Goal: Task Accomplishment & Management: Use online tool/utility

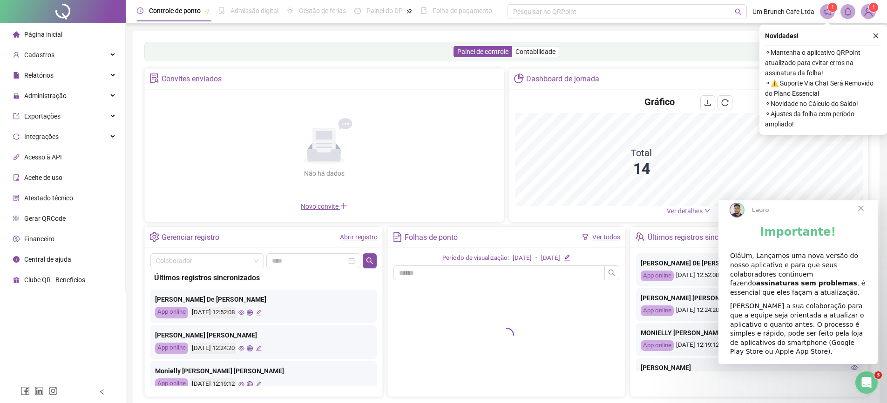
click at [874, 298] on div "Importante! OláUm, Lançamos uma nova versão do nosso aplicativo e para que seus…" at bounding box center [797, 294] width 159 height 139
click at [863, 218] on span "Fechar" at bounding box center [861, 209] width 34 height 34
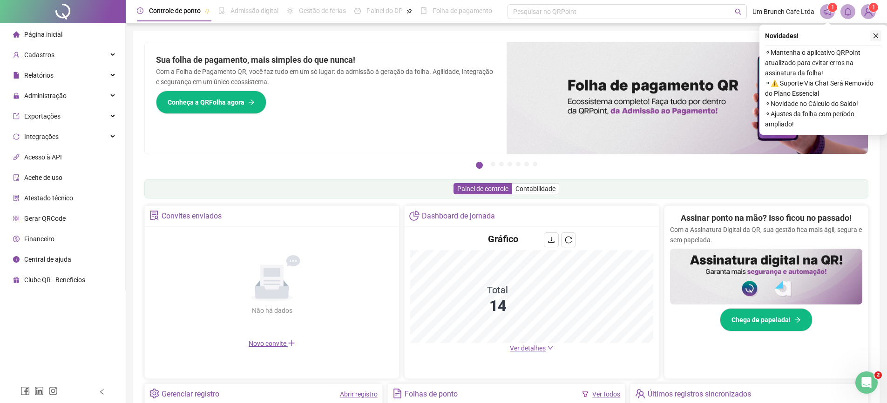
click at [874, 35] on icon "close" at bounding box center [875, 36] width 7 height 7
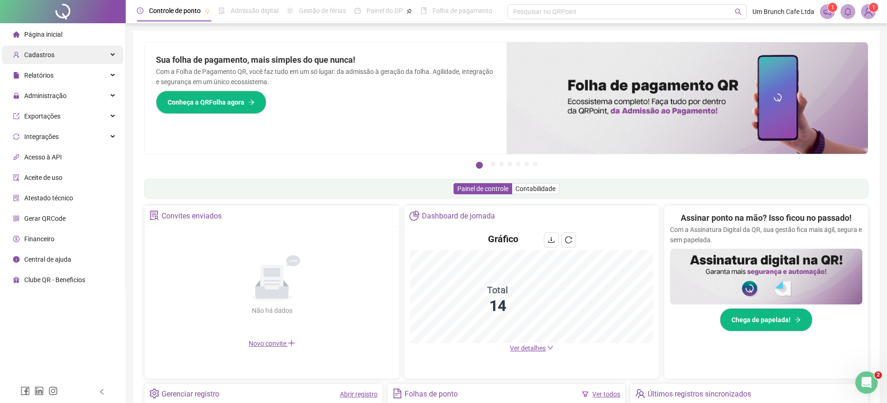
click at [34, 58] on span "Cadastros" at bounding box center [39, 54] width 30 height 7
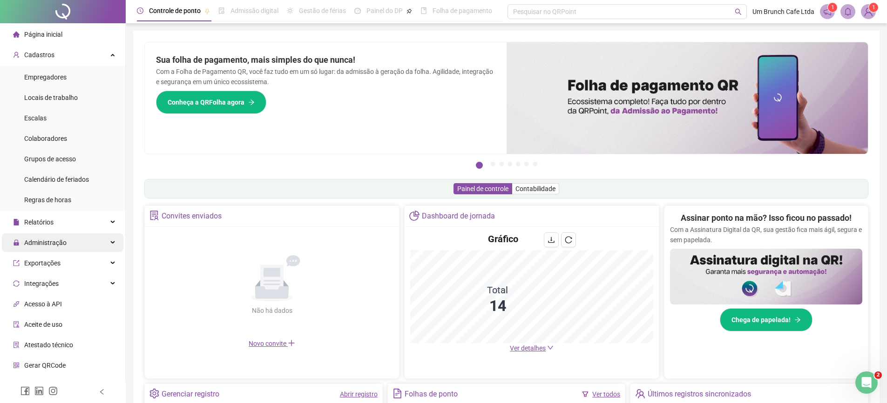
click at [43, 243] on span "Administração" at bounding box center [45, 242] width 42 height 7
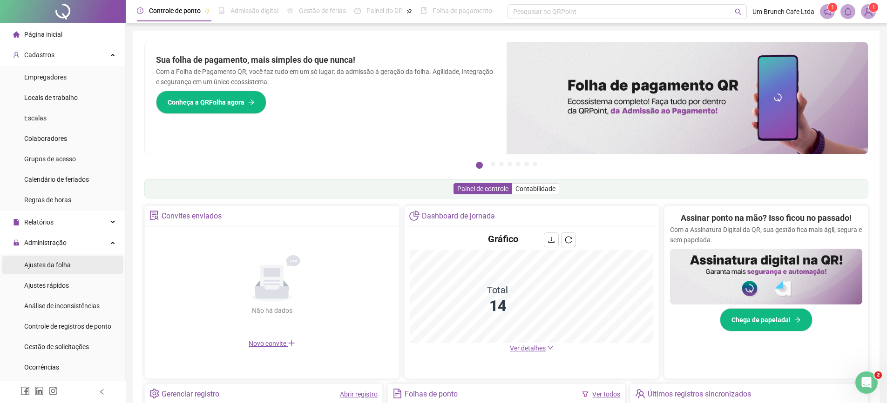
click at [40, 264] on span "Ajustes da folha" at bounding box center [47, 265] width 47 height 7
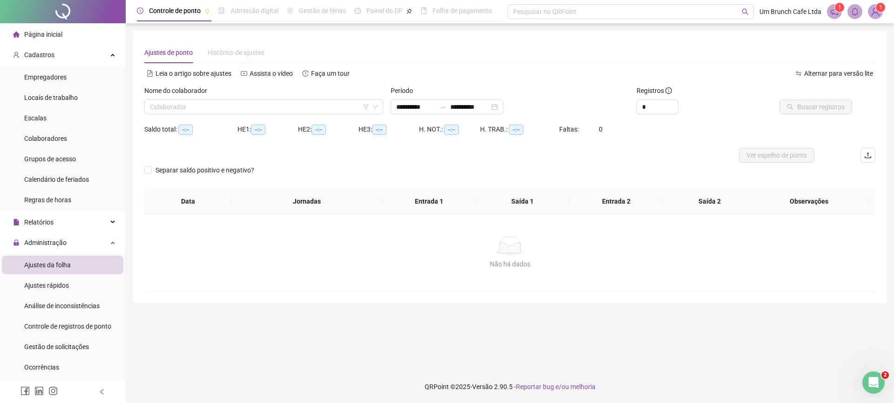
type input "**********"
click at [229, 109] on input "search" at bounding box center [259, 107] width 219 height 14
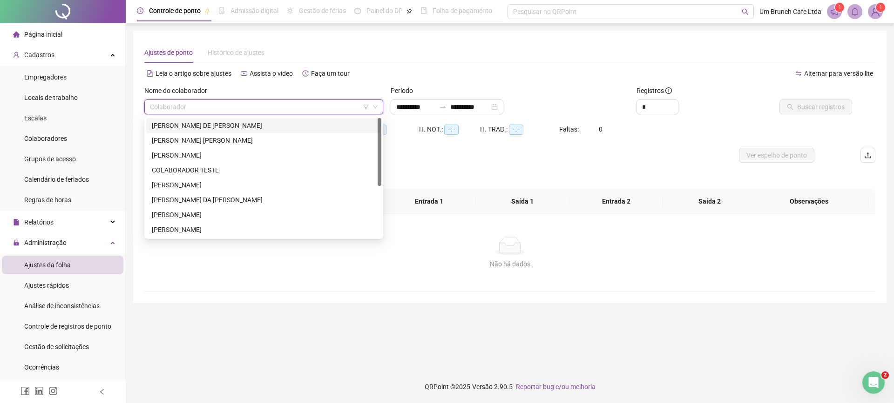
click at [221, 128] on div "[PERSON_NAME] DE [PERSON_NAME]" at bounding box center [264, 126] width 224 height 10
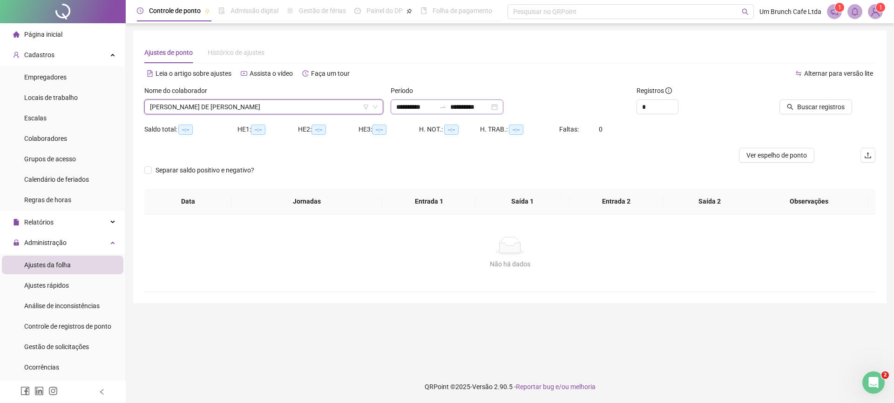
click at [503, 108] on div "**********" at bounding box center [446, 107] width 113 height 15
click at [404, 108] on input "**********" at bounding box center [415, 107] width 39 height 10
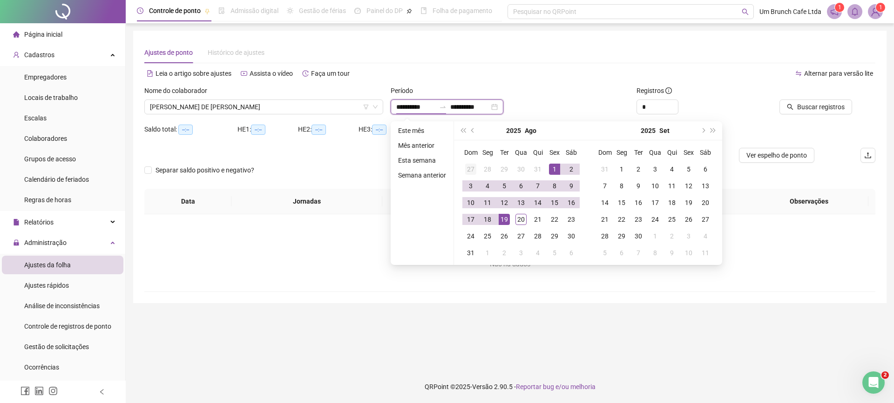
type input "**********"
click at [472, 132] on span "prev-year" at bounding box center [473, 130] width 5 height 5
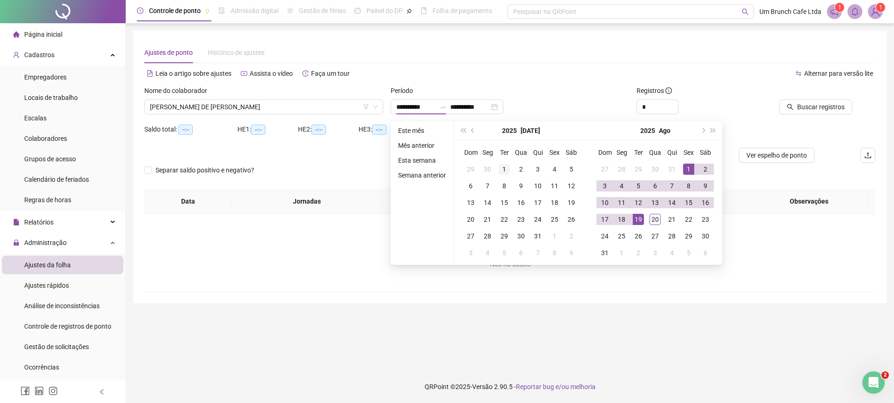
type input "**********"
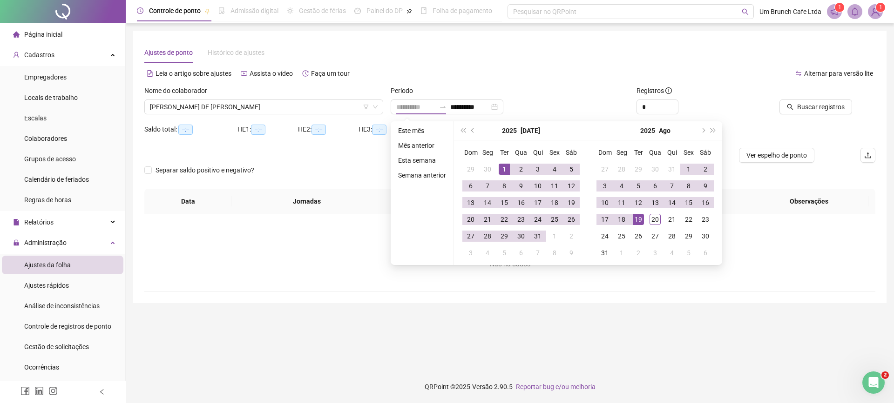
click at [504, 169] on div "1" at bounding box center [503, 169] width 11 height 11
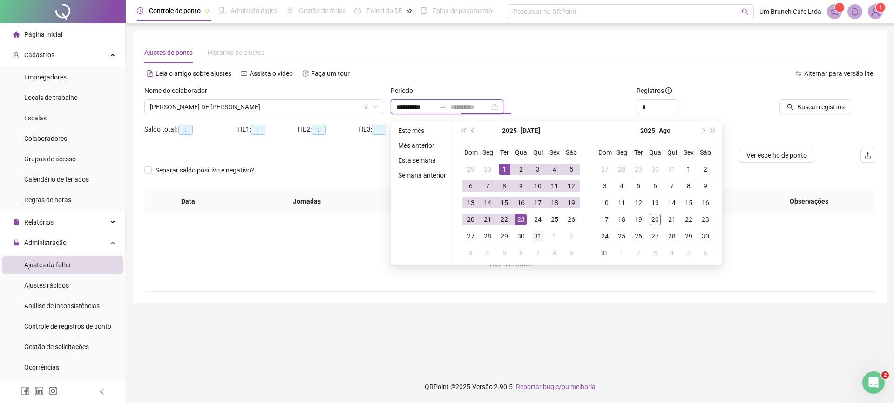
type input "**********"
click at [535, 234] on div "31" at bounding box center [537, 236] width 11 height 11
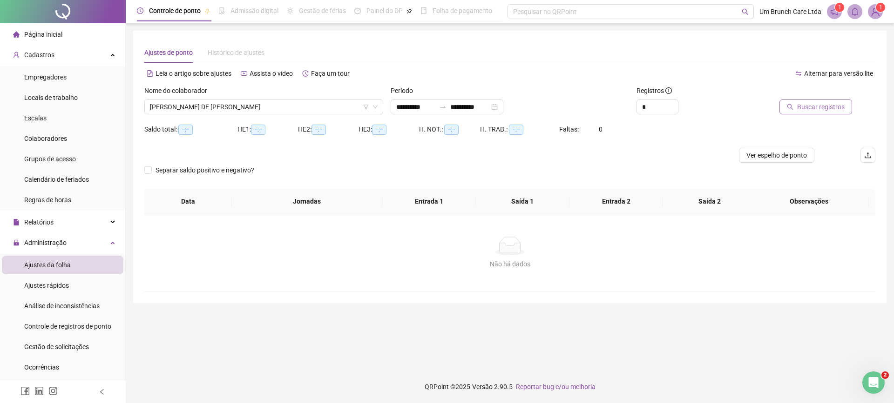
click at [810, 109] on span "Buscar registros" at bounding box center [820, 107] width 47 height 10
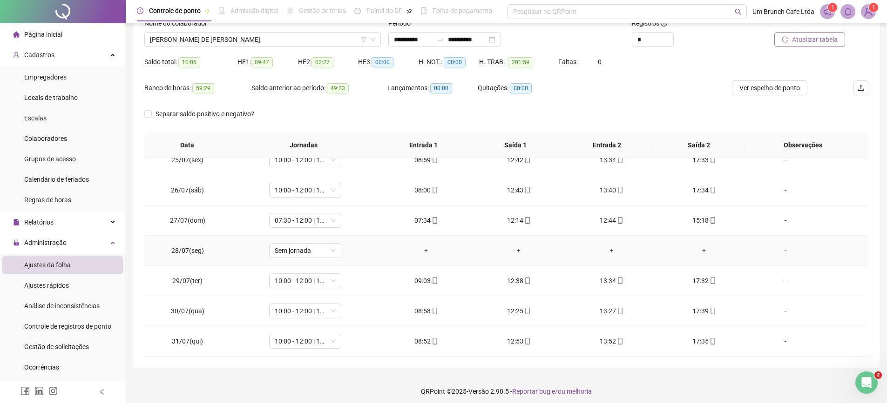
scroll to position [68, 0]
click at [373, 39] on icon "down" at bounding box center [373, 39] width 6 height 6
click at [316, 37] on span "[PERSON_NAME] DE [PERSON_NAME]" at bounding box center [262, 39] width 225 height 14
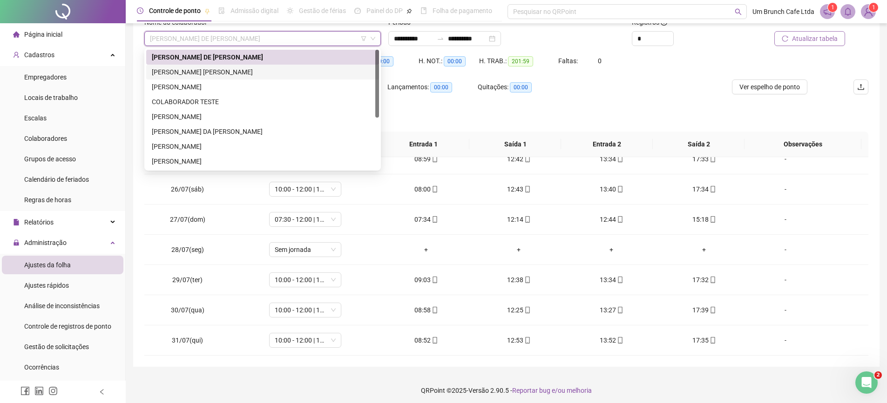
click at [211, 74] on div "[PERSON_NAME] [PERSON_NAME]" at bounding box center [263, 72] width 222 height 10
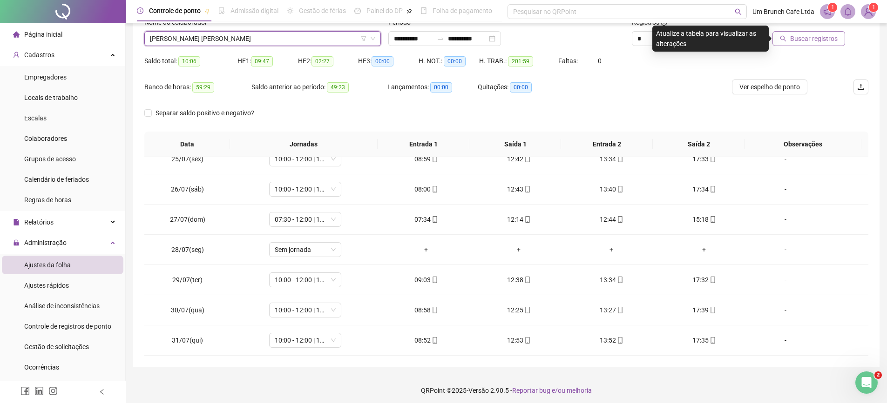
click at [812, 40] on span "Buscar registros" at bounding box center [813, 39] width 47 height 10
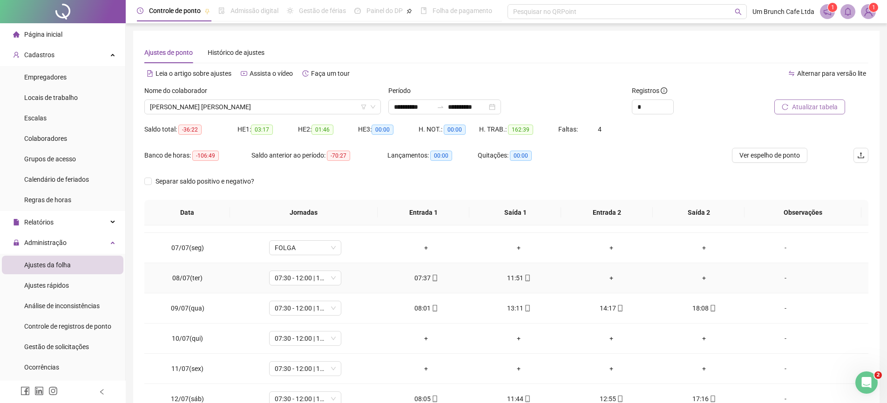
scroll to position [240, 0]
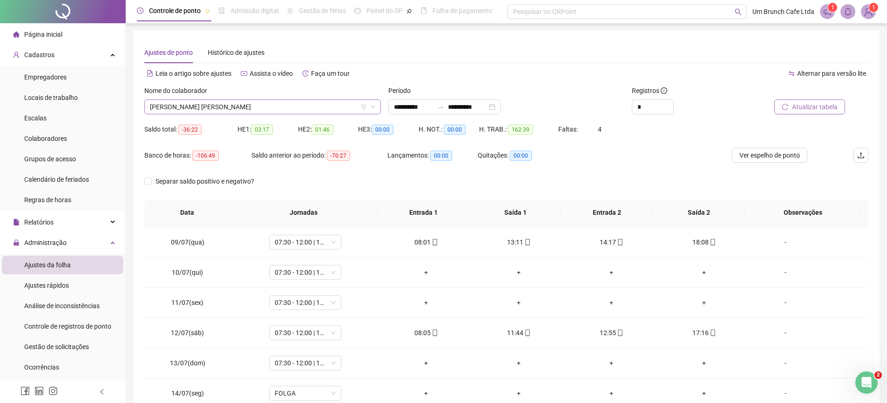
click at [347, 106] on span "[PERSON_NAME] [PERSON_NAME]" at bounding box center [262, 107] width 225 height 14
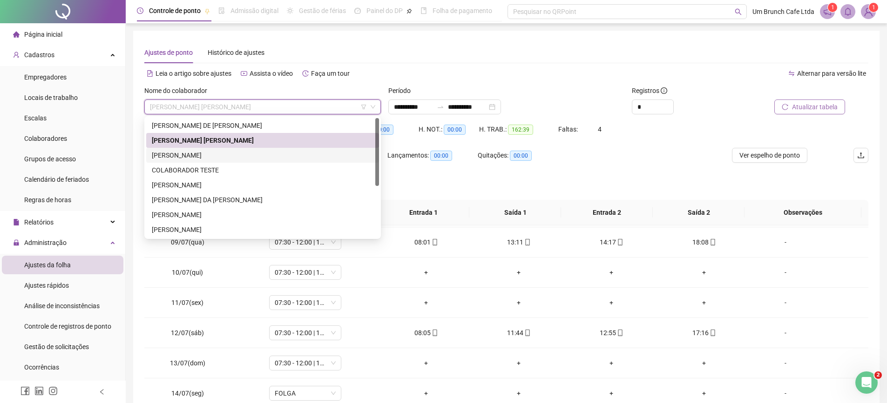
click at [221, 154] on div "[PERSON_NAME]" at bounding box center [263, 155] width 222 height 10
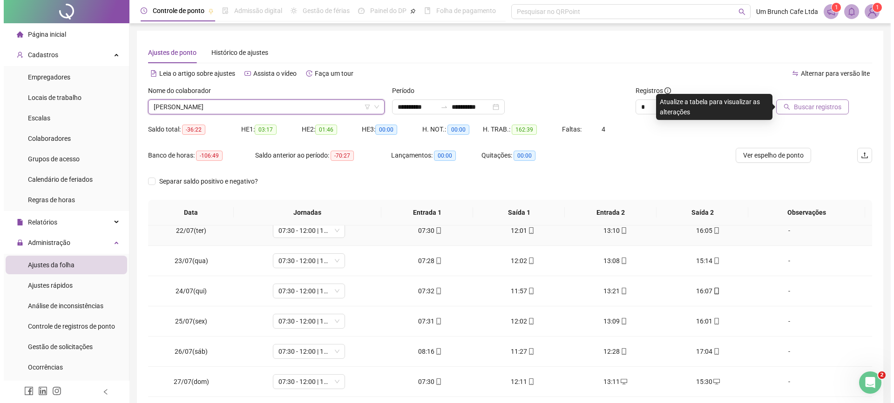
scroll to position [650, 0]
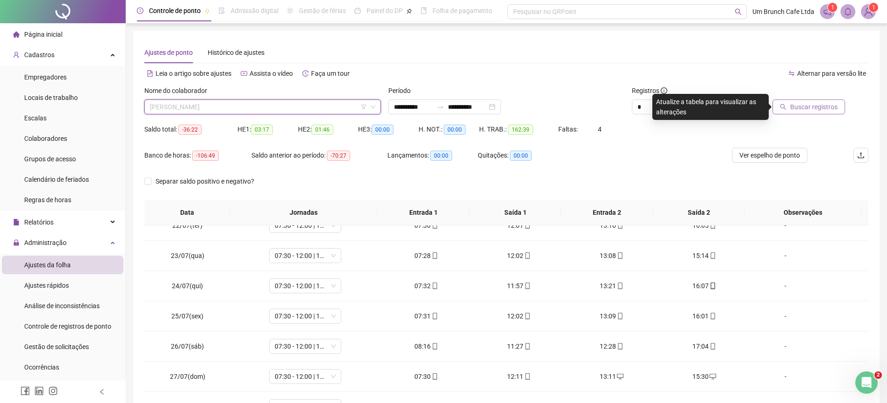
click at [307, 110] on span "[PERSON_NAME]" at bounding box center [262, 107] width 225 height 14
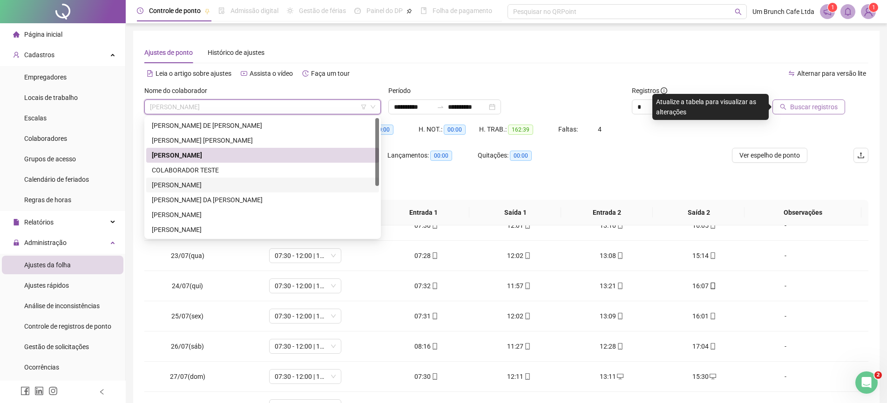
click at [164, 187] on div "[PERSON_NAME]" at bounding box center [263, 185] width 222 height 10
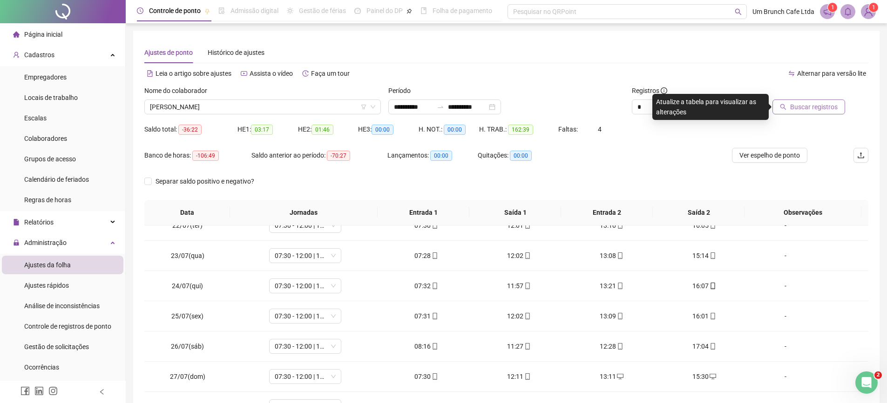
click at [807, 109] on span "Buscar registros" at bounding box center [813, 107] width 47 height 10
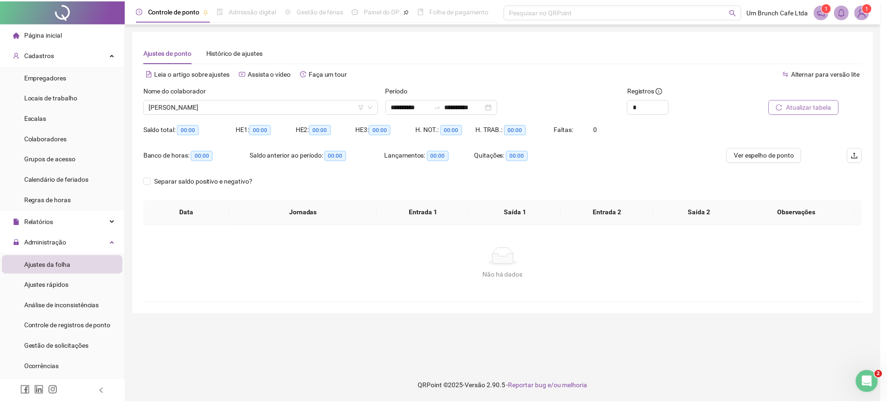
scroll to position [0, 0]
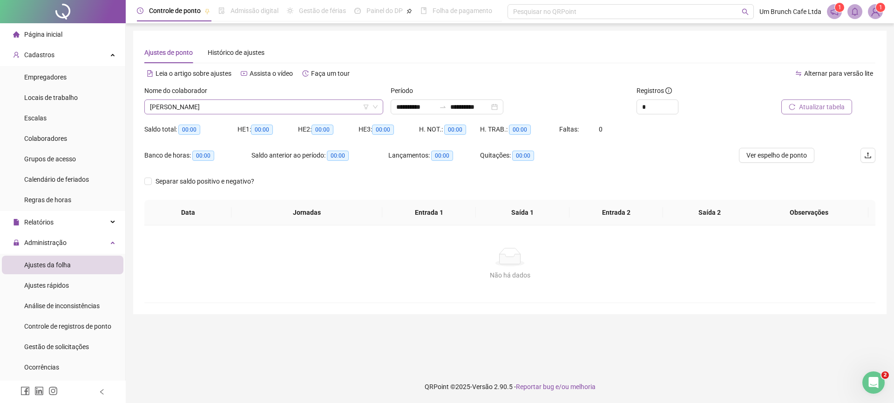
click at [302, 104] on span "[PERSON_NAME]" at bounding box center [264, 107] width 228 height 14
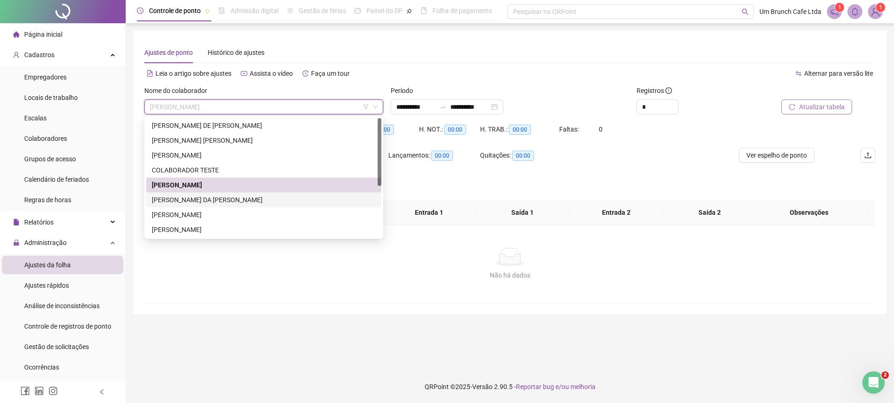
click at [211, 200] on div "[PERSON_NAME] DA [PERSON_NAME]" at bounding box center [264, 200] width 224 height 10
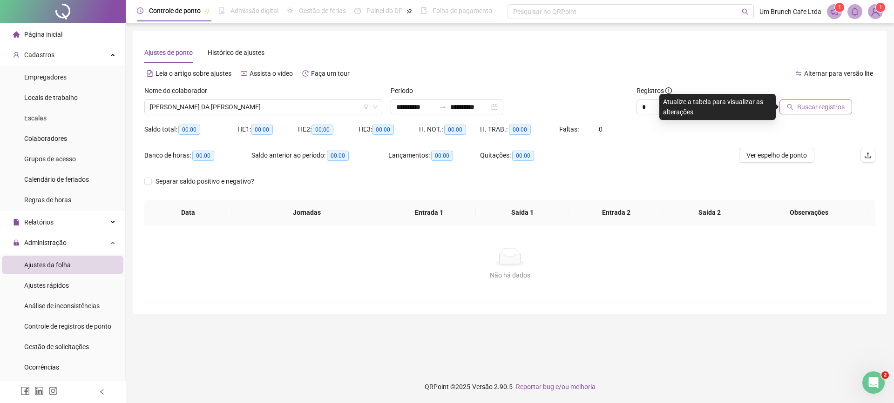
click at [806, 111] on span "Buscar registros" at bounding box center [820, 107] width 47 height 10
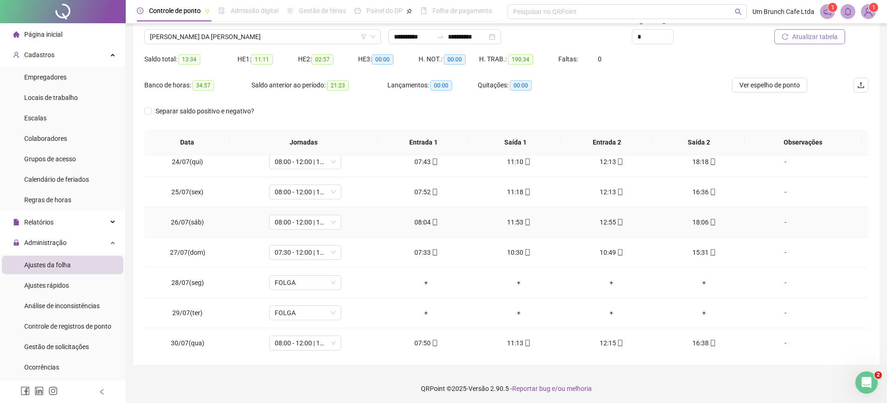
scroll to position [739, 0]
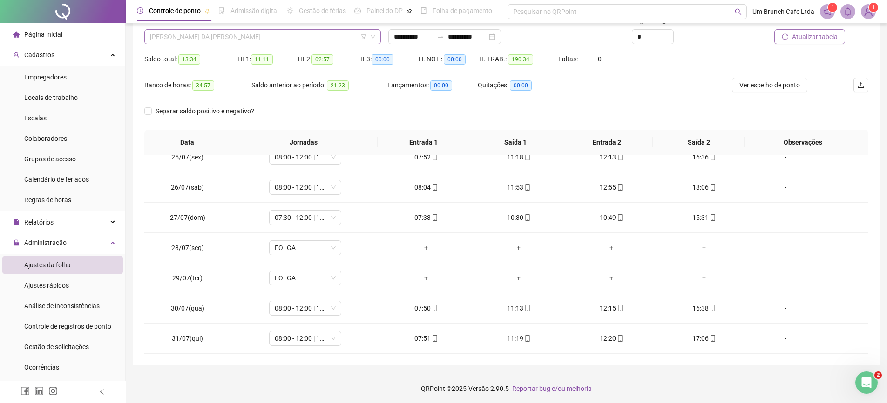
click at [336, 33] on span "[PERSON_NAME] DA [PERSON_NAME]" at bounding box center [262, 37] width 225 height 14
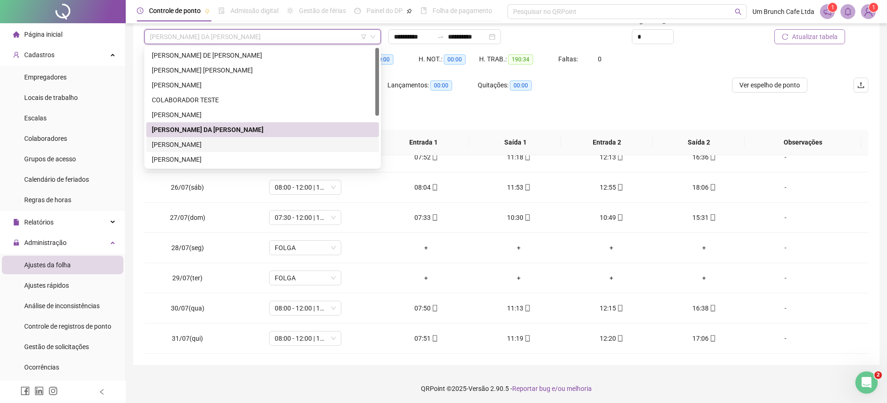
click at [178, 143] on div "[PERSON_NAME]" at bounding box center [263, 145] width 222 height 10
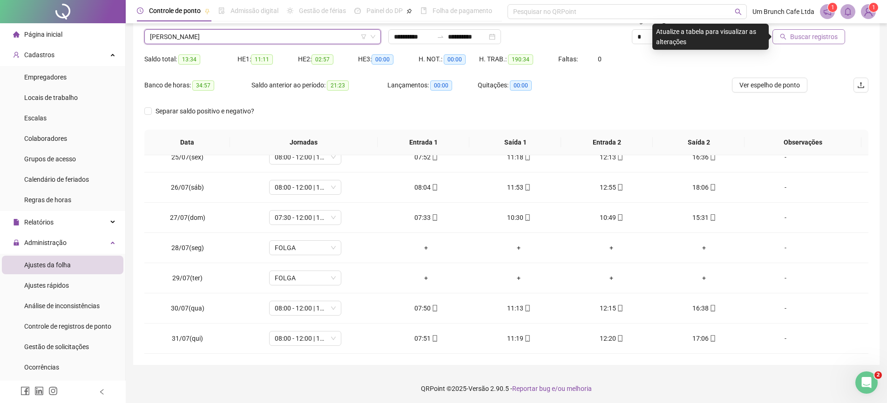
click at [791, 39] on button "Buscar registros" at bounding box center [808, 36] width 73 height 15
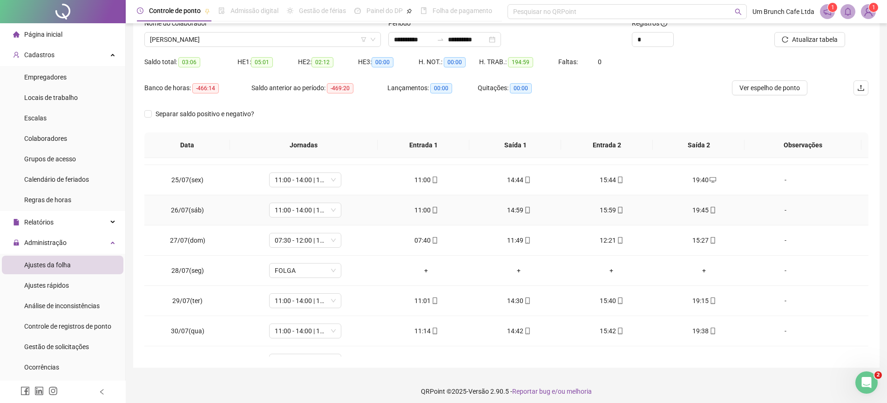
scroll to position [719, 0]
click at [299, 41] on span "[PERSON_NAME]" at bounding box center [262, 40] width 225 height 14
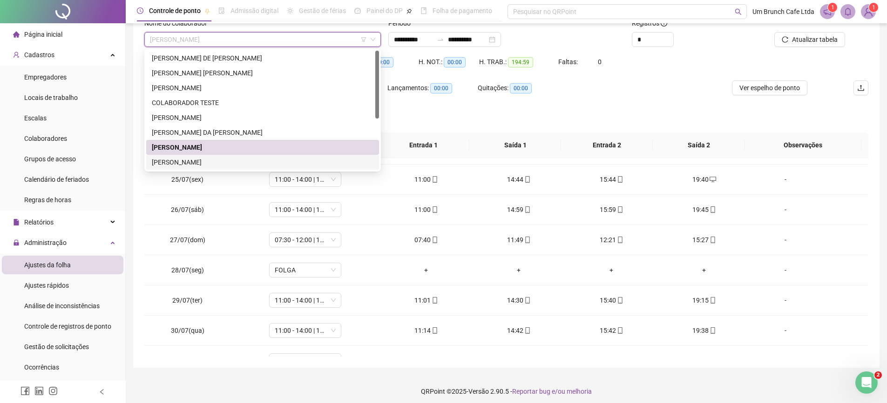
click at [182, 161] on div "[PERSON_NAME]" at bounding box center [263, 162] width 222 height 10
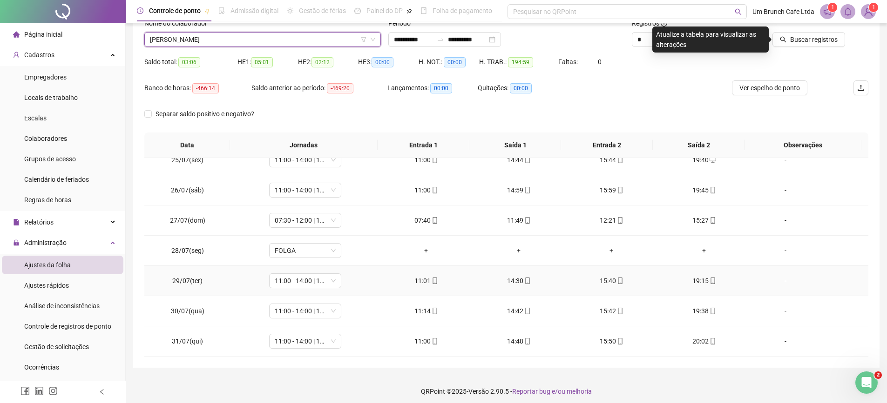
scroll to position [72, 0]
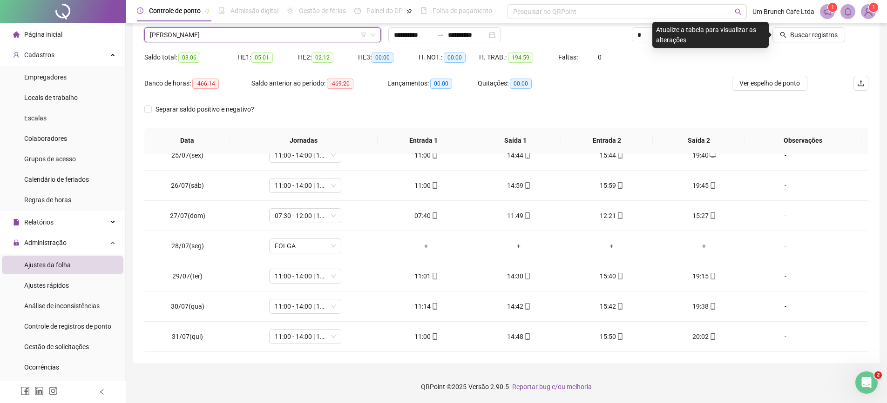
click at [374, 34] on icon "down" at bounding box center [372, 35] width 5 height 3
click at [344, 34] on span "[PERSON_NAME]" at bounding box center [262, 35] width 225 height 14
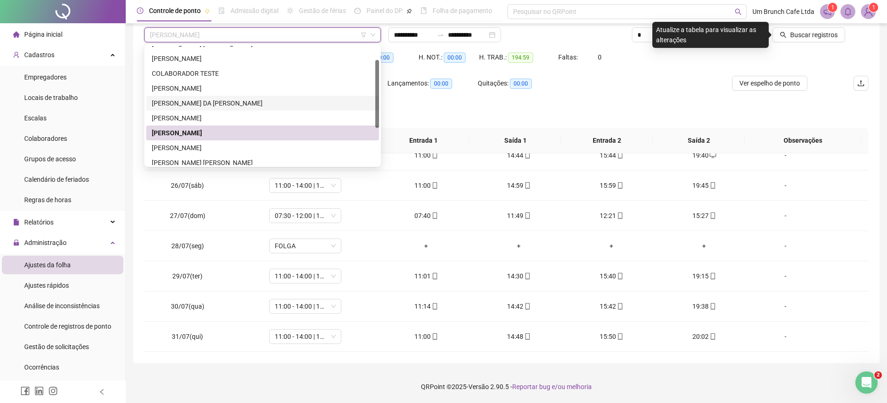
scroll to position [25, 0]
click at [201, 144] on div "[PERSON_NAME]" at bounding box center [263, 147] width 222 height 10
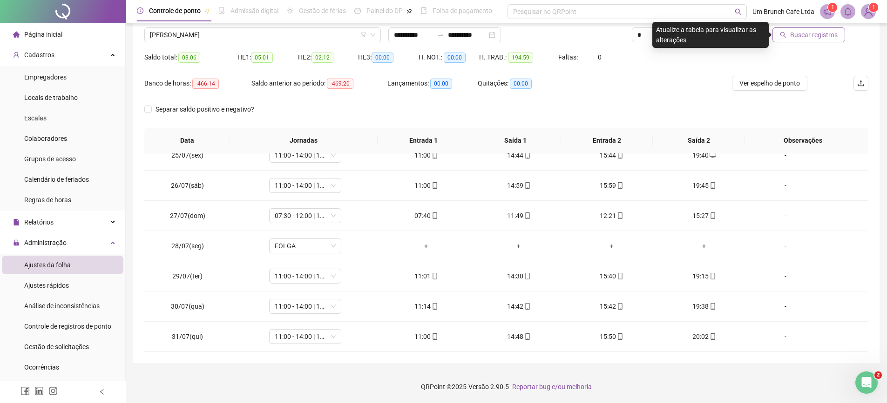
click at [800, 35] on span "Buscar registros" at bounding box center [813, 35] width 47 height 10
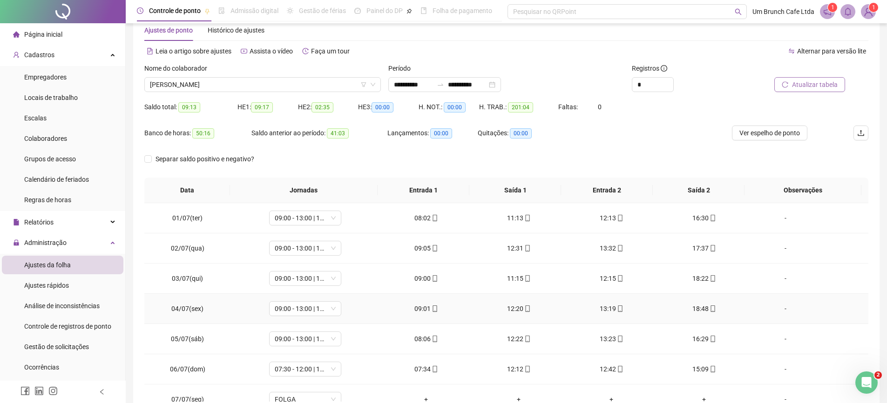
scroll to position [0, 0]
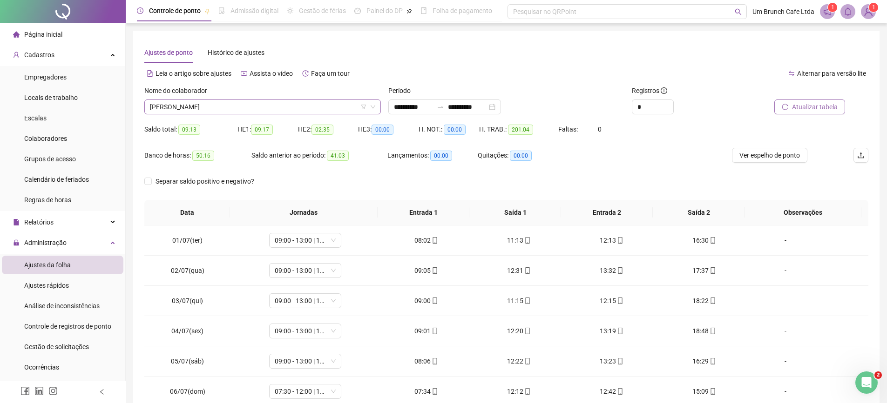
click at [343, 106] on span "[PERSON_NAME]" at bounding box center [262, 107] width 225 height 14
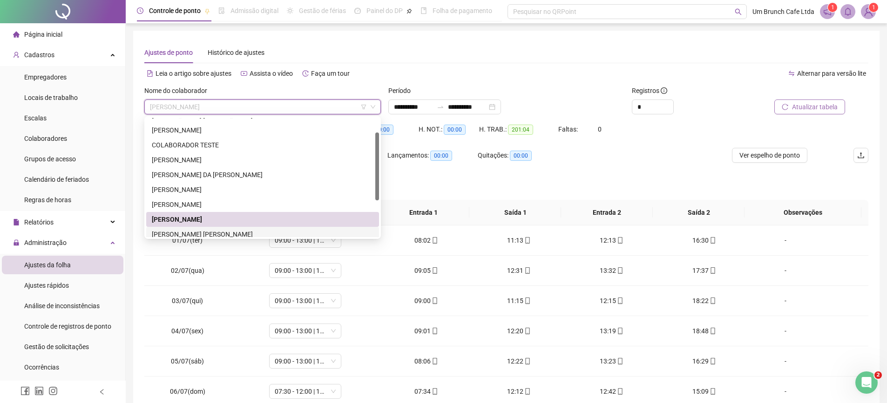
click at [232, 231] on div "[PERSON_NAME] [PERSON_NAME]" at bounding box center [263, 234] width 222 height 10
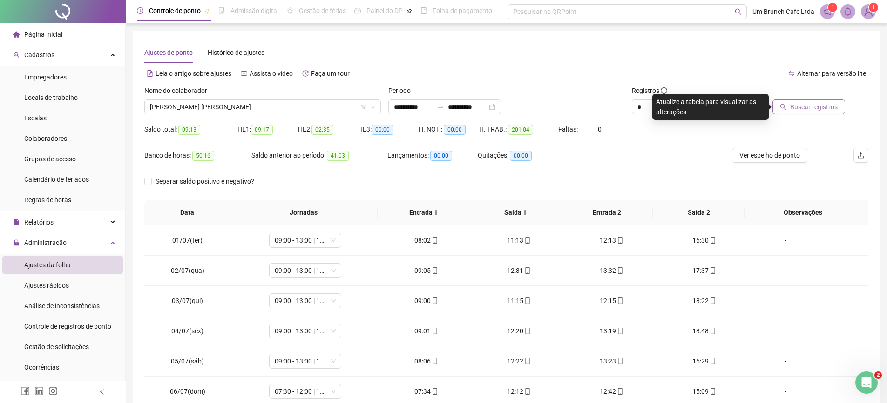
click at [819, 105] on span "Buscar registros" at bounding box center [813, 107] width 47 height 10
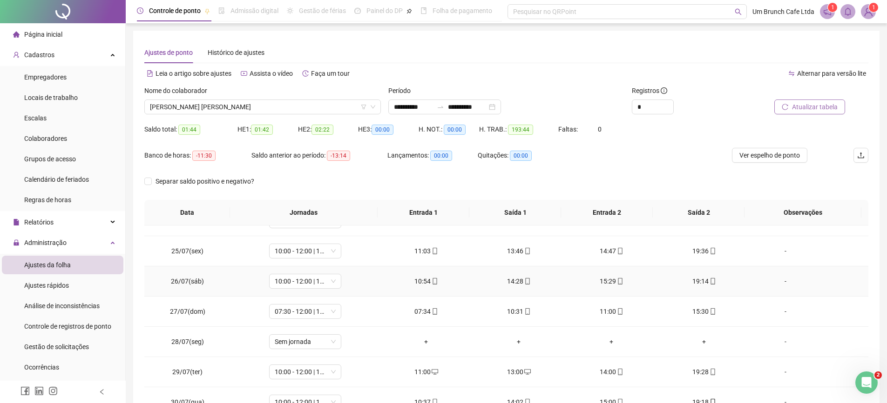
scroll to position [739, 0]
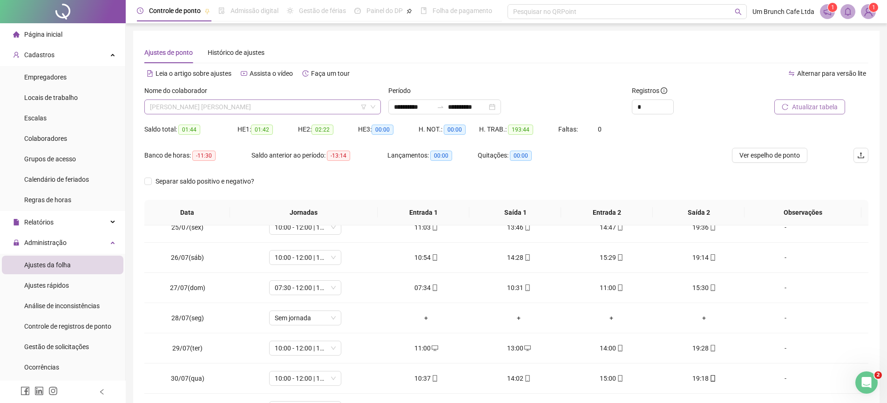
click at [342, 102] on span "[PERSON_NAME] [PERSON_NAME]" at bounding box center [262, 107] width 225 height 14
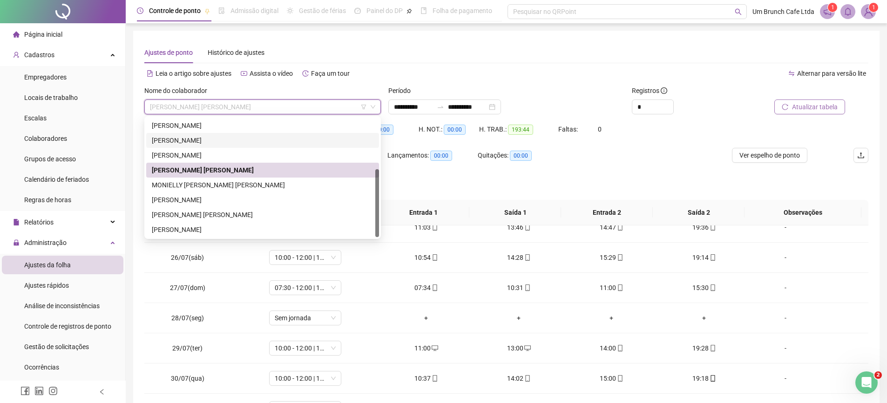
scroll to position [0, 0]
click at [168, 197] on div "[PERSON_NAME]" at bounding box center [263, 200] width 222 height 10
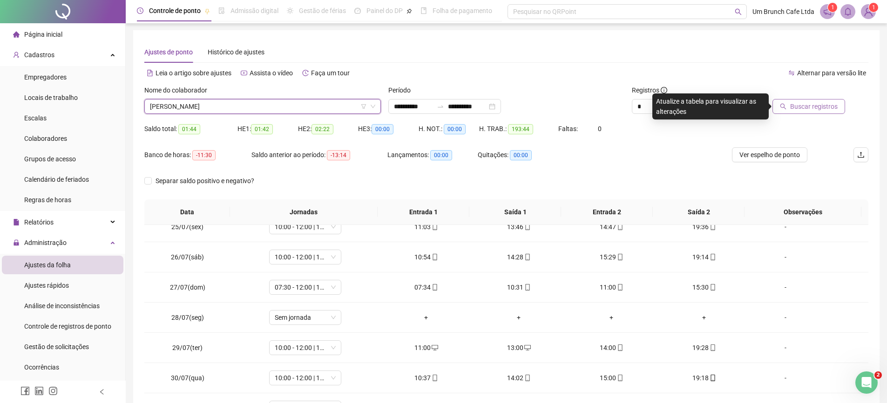
click at [792, 103] on span "Buscar registros" at bounding box center [813, 106] width 47 height 10
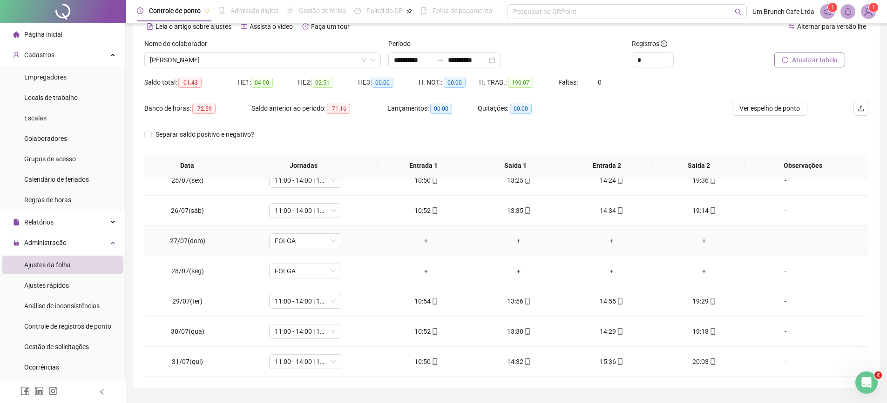
scroll to position [48, 0]
click at [375, 57] on icon "down" at bounding box center [372, 58] width 5 height 3
click at [327, 60] on span "[PERSON_NAME]" at bounding box center [262, 59] width 225 height 14
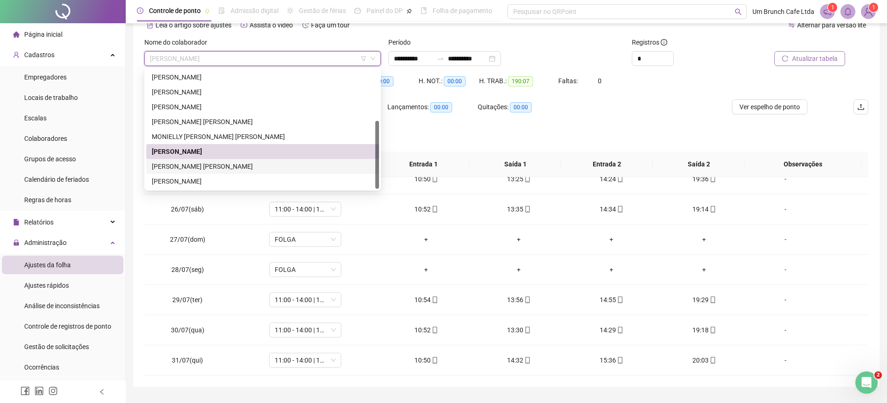
click at [194, 165] on div "[PERSON_NAME] [PERSON_NAME]" at bounding box center [263, 166] width 222 height 10
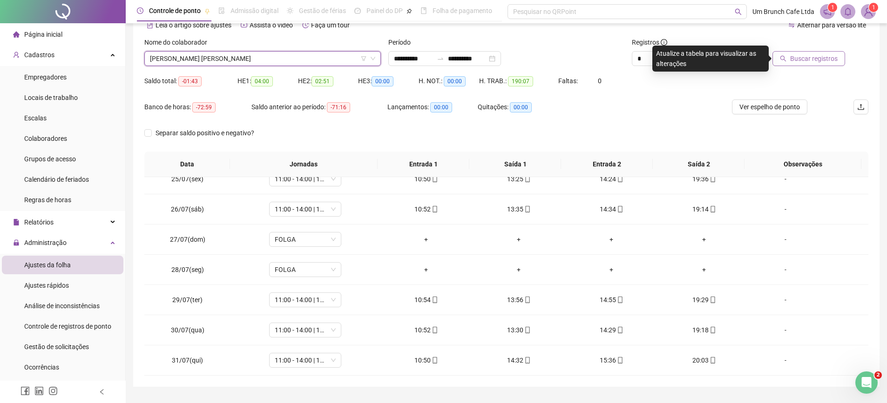
click at [826, 60] on span "Buscar registros" at bounding box center [813, 59] width 47 height 10
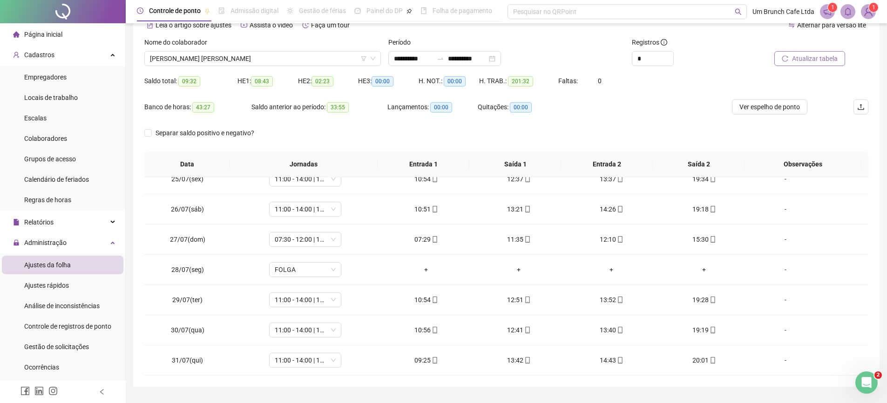
click at [826, 60] on span "Atualizar tabela" at bounding box center [815, 59] width 46 height 10
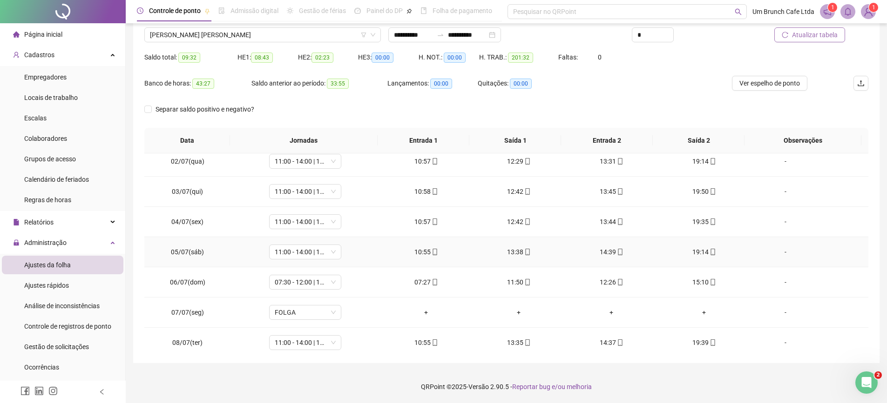
scroll to position [0, 0]
